Goal: Task Accomplishment & Management: Manage account settings

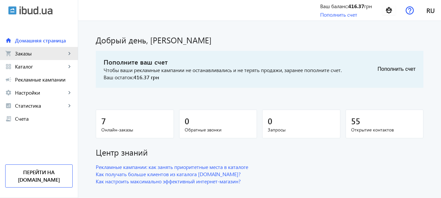
click at [27, 55] on span "Заказы" at bounding box center [40, 53] width 51 height 7
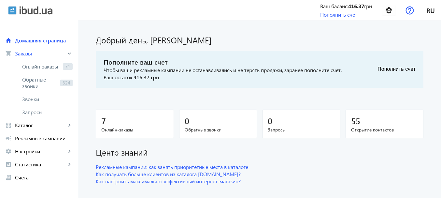
click at [108, 28] on dashboard "Добрый день, [PERSON_NAME] ваш счет Чтобы ваши рекламные кампании не останавлив…" at bounding box center [259, 114] width 363 height 186
click at [44, 67] on span "Онлайн-заказы" at bounding box center [41, 66] width 38 height 7
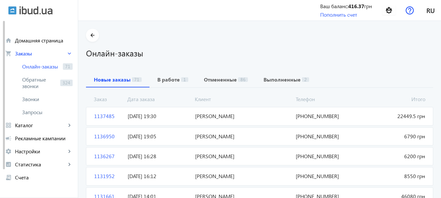
click at [200, 116] on span "[PERSON_NAME]" at bounding box center [243, 115] width 101 height 7
